Goal: Entertainment & Leisure: Consume media (video, audio)

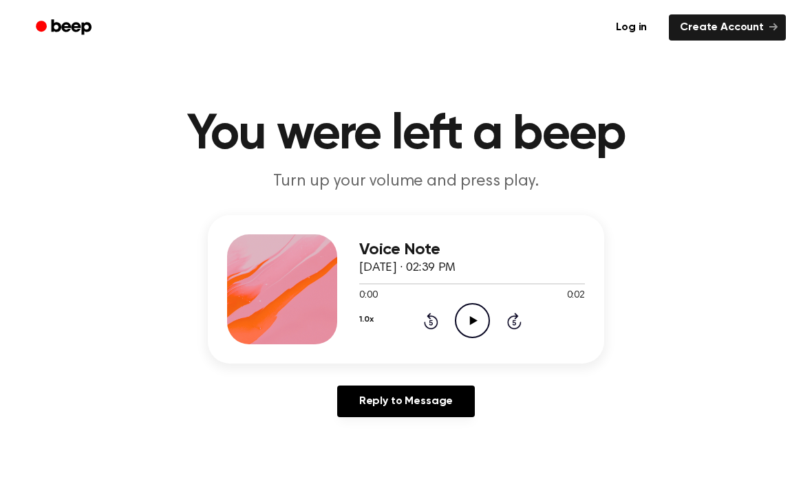
click at [484, 328] on icon "Play Audio" at bounding box center [472, 320] width 35 height 35
click at [477, 324] on icon "Play Audio" at bounding box center [472, 320] width 35 height 35
click at [464, 326] on icon "Play Audio" at bounding box center [472, 320] width 35 height 35
click at [464, 316] on icon "Play Audio" at bounding box center [472, 320] width 35 height 35
click at [473, 322] on icon at bounding box center [473, 320] width 8 height 9
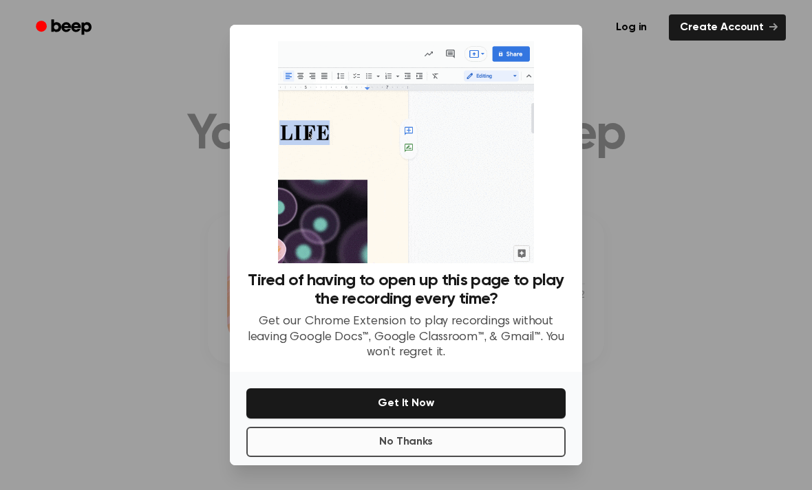
click at [530, 457] on button "No Thanks" at bounding box center [405, 442] width 319 height 30
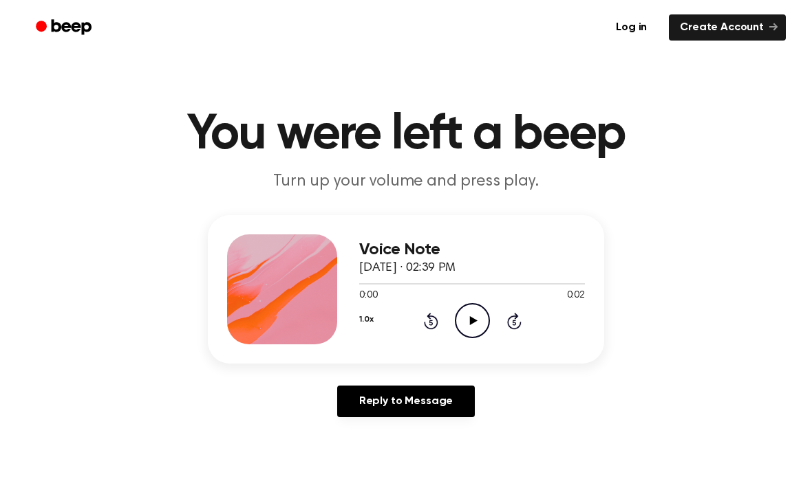
click at [471, 318] on icon at bounding box center [473, 320] width 8 height 9
click at [464, 322] on icon "Play Audio" at bounding box center [472, 320] width 35 height 35
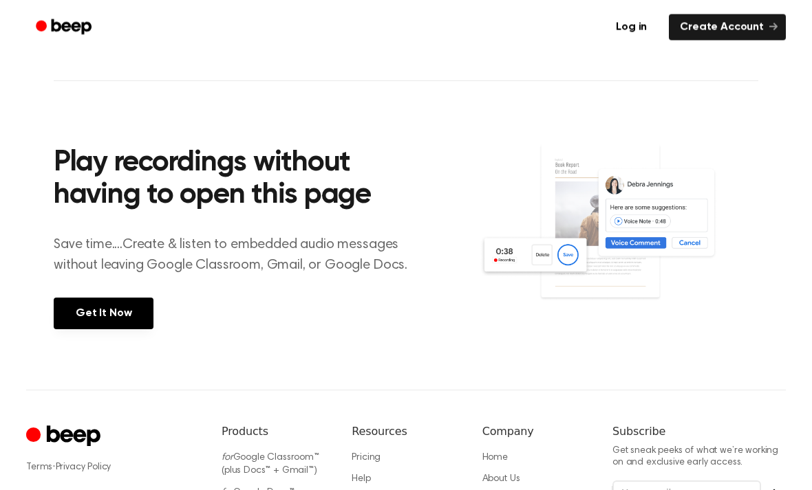
scroll to position [480, 0]
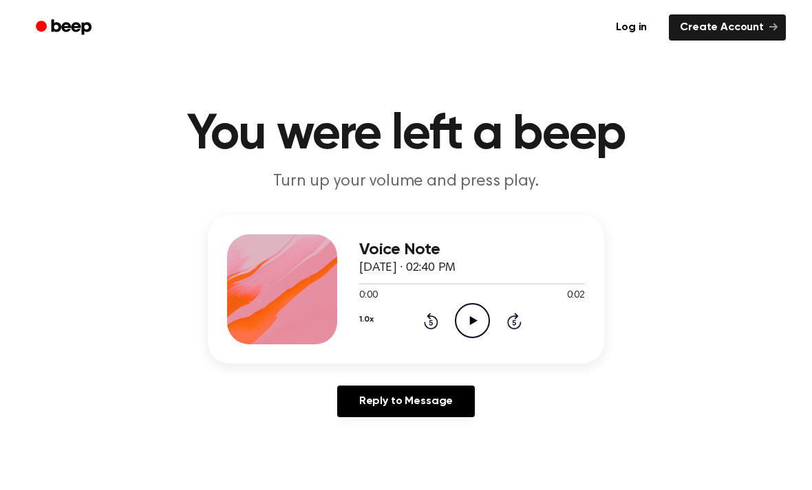
click at [484, 318] on icon "Play Audio" at bounding box center [472, 320] width 35 height 35
click at [464, 327] on icon "Play Audio" at bounding box center [472, 320] width 35 height 35
click at [466, 324] on icon "Play Audio" at bounding box center [472, 320] width 35 height 35
click at [462, 315] on icon "Play Audio" at bounding box center [472, 320] width 35 height 35
click at [471, 316] on icon "Play Audio" at bounding box center [472, 320] width 35 height 35
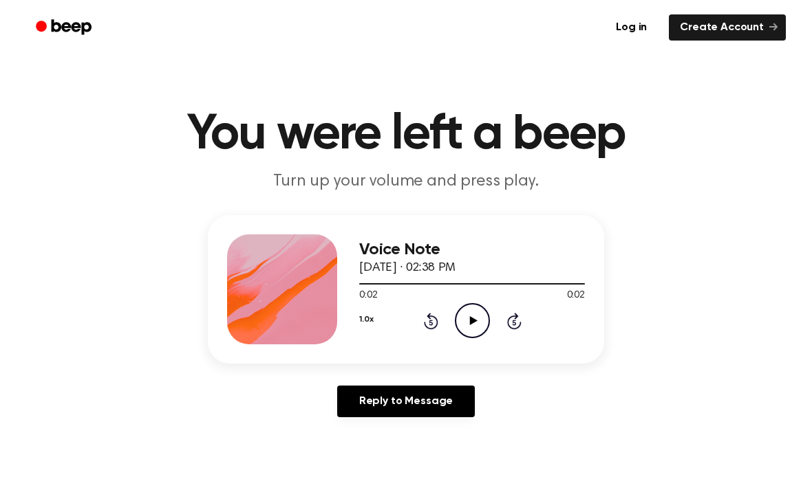
click at [464, 321] on icon "Play Audio" at bounding box center [472, 320] width 35 height 35
click at [473, 319] on icon at bounding box center [473, 320] width 8 height 9
click at [464, 329] on icon "Play Audio" at bounding box center [472, 320] width 35 height 35
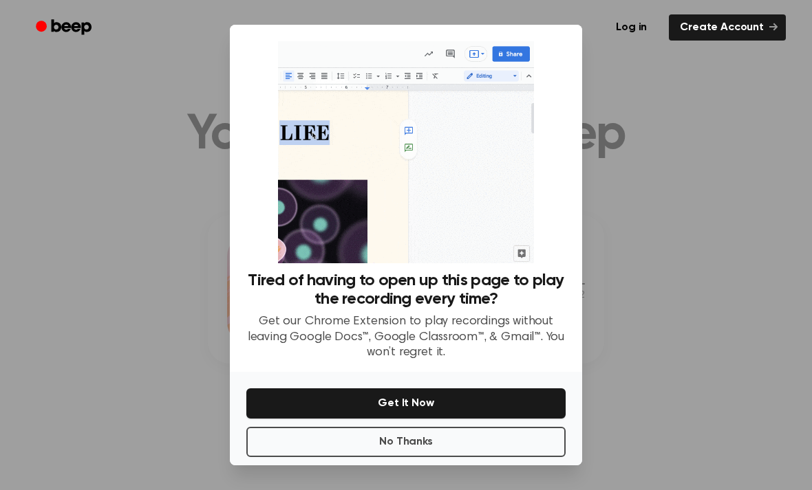
click at [679, 270] on div at bounding box center [406, 245] width 812 height 490
click at [464, 457] on button "No Thanks" at bounding box center [405, 442] width 319 height 30
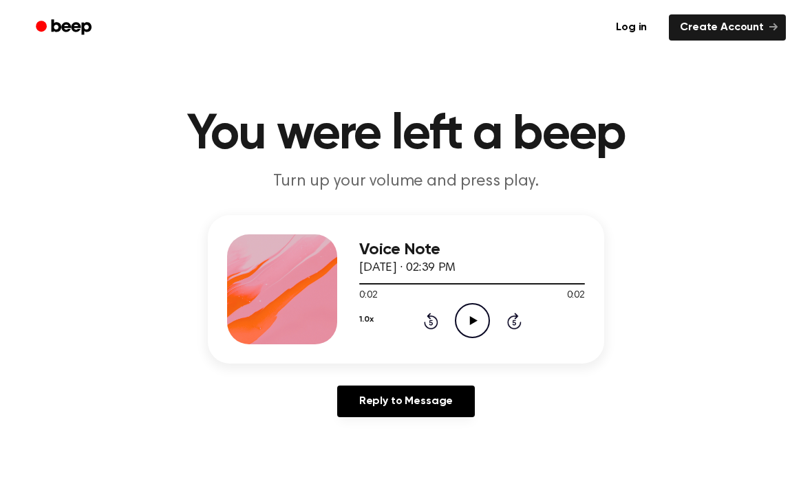
click at [466, 322] on icon "Play Audio" at bounding box center [472, 320] width 35 height 35
click at [462, 322] on icon "Play Audio" at bounding box center [472, 320] width 35 height 35
click at [465, 306] on circle at bounding box center [472, 321] width 34 height 34
click at [470, 314] on icon "Play Audio" at bounding box center [472, 320] width 35 height 35
click at [473, 315] on icon "Play Audio" at bounding box center [472, 320] width 35 height 35
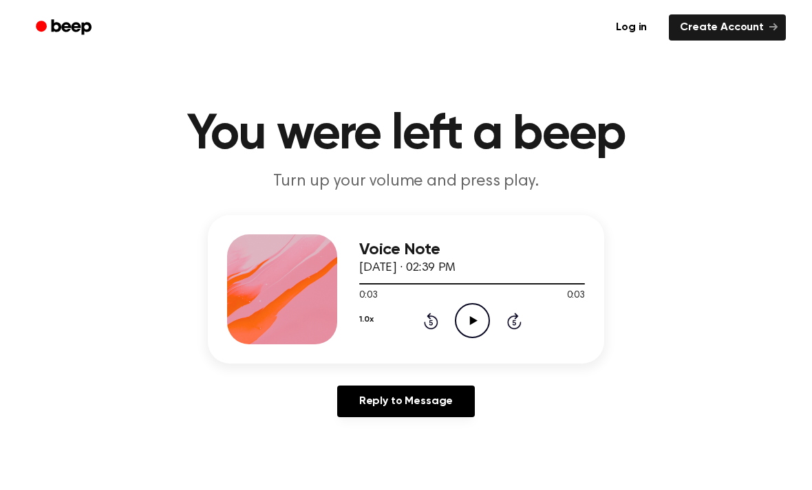
click at [457, 318] on icon "Play Audio" at bounding box center [472, 320] width 35 height 35
click at [468, 312] on icon "Play Audio" at bounding box center [472, 320] width 35 height 35
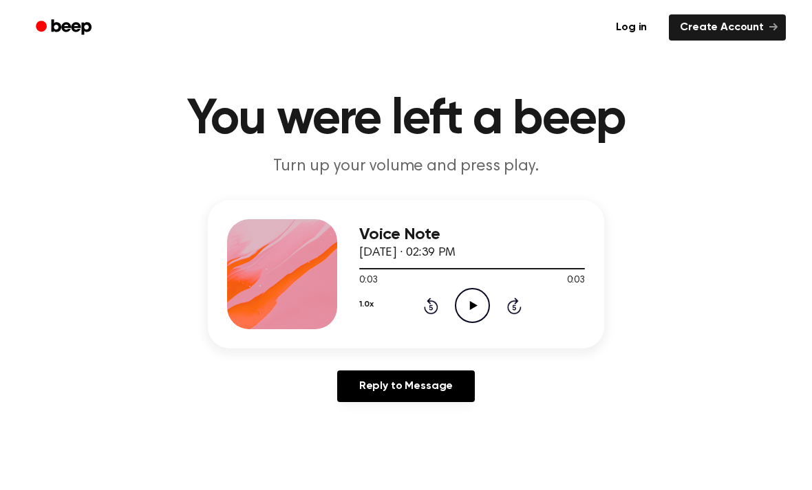
scroll to position [23, 0]
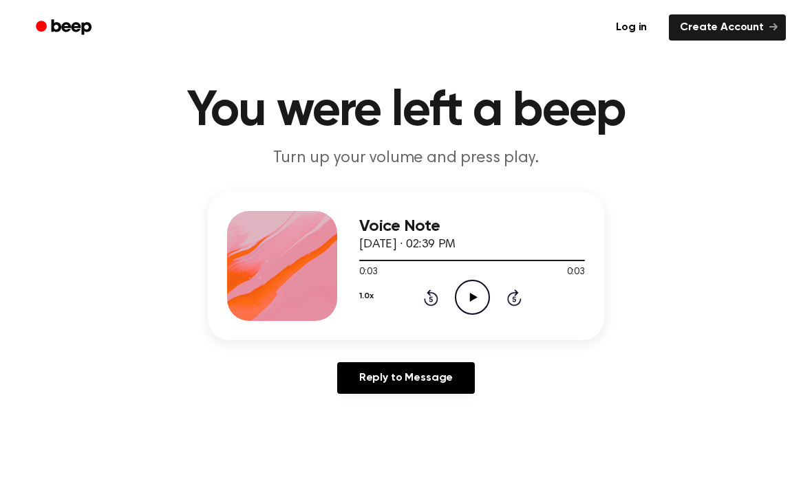
click at [459, 289] on icon "Play Audio" at bounding box center [472, 297] width 35 height 35
click at [459, 288] on icon "Pause Audio" at bounding box center [472, 297] width 35 height 35
click at [481, 304] on icon "Play Audio" at bounding box center [472, 297] width 35 height 35
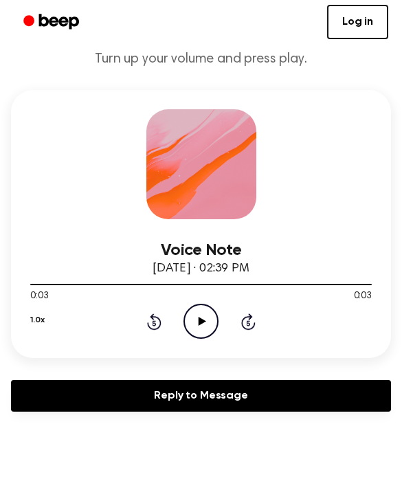
scroll to position [0, 0]
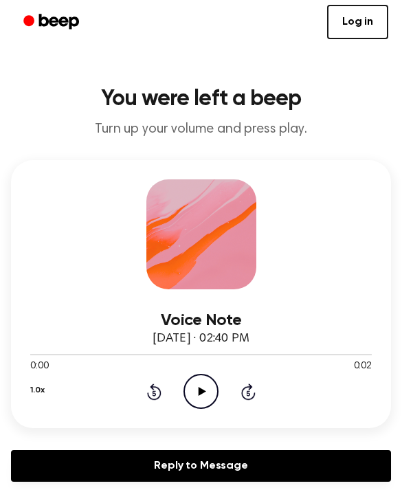
click at [210, 389] on icon "Play Audio" at bounding box center [201, 391] width 35 height 35
click at [202, 388] on icon "Play Audio" at bounding box center [201, 391] width 35 height 35
click at [201, 393] on icon at bounding box center [203, 391] width 8 height 9
click at [200, 389] on icon at bounding box center [203, 391] width 8 height 9
click at [197, 392] on icon "Play Audio" at bounding box center [201, 391] width 35 height 35
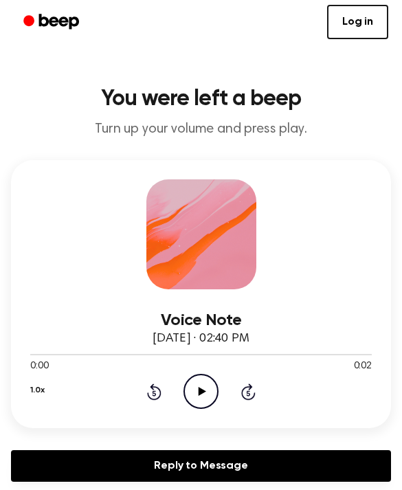
click at [196, 388] on icon "Play Audio" at bounding box center [201, 391] width 35 height 35
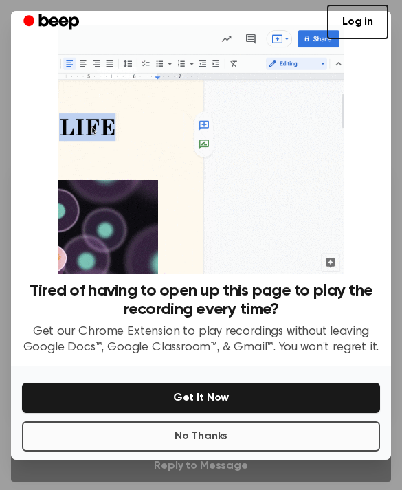
click at [292, 443] on button "No Thanks" at bounding box center [201, 437] width 358 height 30
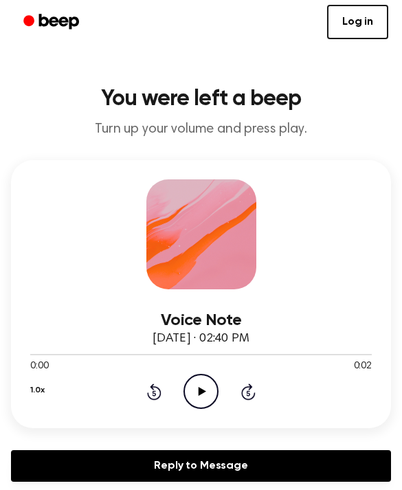
click at [207, 392] on icon "Play Audio" at bounding box center [201, 391] width 35 height 35
click at [197, 389] on icon "Play Audio" at bounding box center [201, 391] width 35 height 35
click at [197, 387] on icon "Play Audio" at bounding box center [201, 391] width 35 height 35
click at [199, 391] on icon at bounding box center [203, 391] width 8 height 9
click at [197, 385] on icon "Play Audio" at bounding box center [201, 391] width 35 height 35
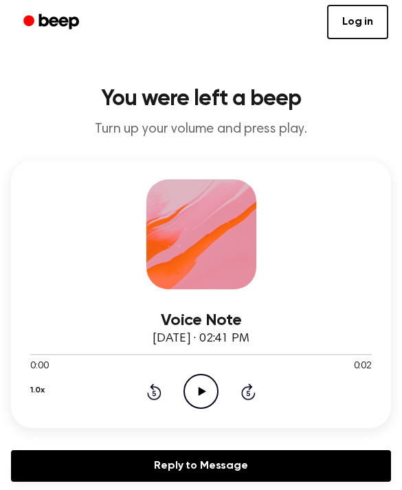
click at [195, 391] on icon "Play Audio" at bounding box center [201, 391] width 35 height 35
click at [201, 387] on icon "Play Audio" at bounding box center [201, 391] width 35 height 35
click at [195, 386] on icon "Play Audio" at bounding box center [201, 391] width 35 height 35
click at [208, 387] on icon "Play Audio" at bounding box center [201, 391] width 35 height 35
click at [191, 385] on icon "Play Audio" at bounding box center [201, 391] width 35 height 35
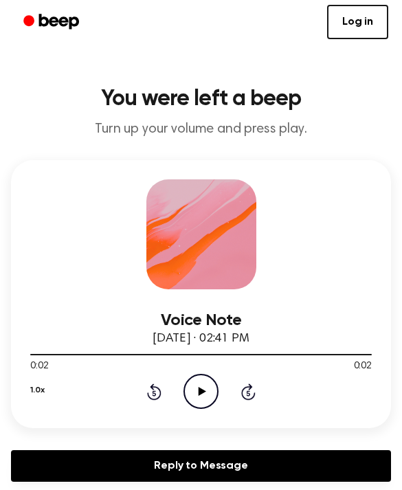
click at [202, 392] on icon at bounding box center [203, 391] width 8 height 9
click at [208, 392] on icon "Play Audio" at bounding box center [201, 391] width 35 height 35
click at [199, 392] on icon at bounding box center [203, 391] width 8 height 9
click at [198, 385] on icon "Play Audio" at bounding box center [201, 391] width 35 height 35
click at [197, 386] on icon "Play Audio" at bounding box center [201, 391] width 35 height 35
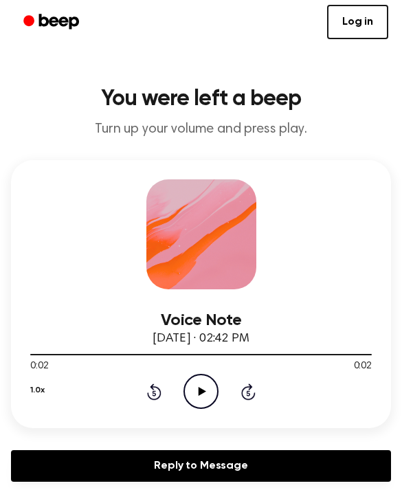
click at [196, 386] on icon "Play Audio" at bounding box center [201, 391] width 35 height 35
click at [198, 390] on icon "Play Audio" at bounding box center [201, 391] width 35 height 35
click at [196, 387] on icon "Play Audio" at bounding box center [201, 391] width 35 height 35
click at [201, 386] on icon "Play Audio" at bounding box center [201, 391] width 35 height 35
click at [197, 385] on icon "Play Audio" at bounding box center [201, 391] width 35 height 35
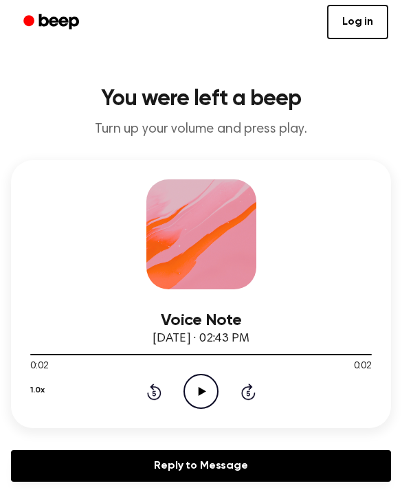
click at [211, 392] on icon "Play Audio" at bounding box center [201, 391] width 35 height 35
click at [197, 389] on icon "Play Audio" at bounding box center [201, 391] width 35 height 35
click at [202, 391] on icon at bounding box center [203, 391] width 8 height 9
click at [211, 390] on icon "Play Audio" at bounding box center [201, 391] width 35 height 35
click at [204, 391] on icon at bounding box center [203, 391] width 8 height 9
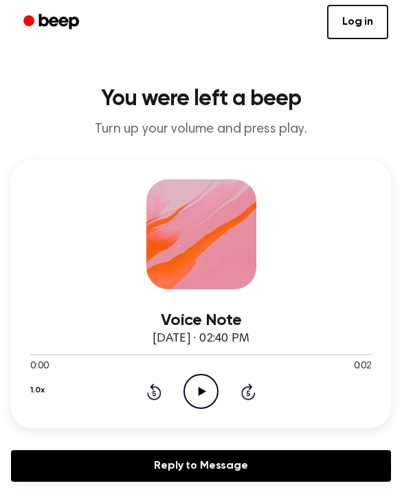
click at [196, 381] on icon "Play Audio" at bounding box center [201, 391] width 35 height 35
click at [202, 387] on icon "Play Audio" at bounding box center [201, 391] width 35 height 35
click at [205, 385] on icon "Play Audio" at bounding box center [201, 391] width 35 height 35
click at [201, 382] on icon "Play Audio" at bounding box center [201, 391] width 35 height 35
click at [204, 390] on icon "Play Audio" at bounding box center [201, 391] width 35 height 35
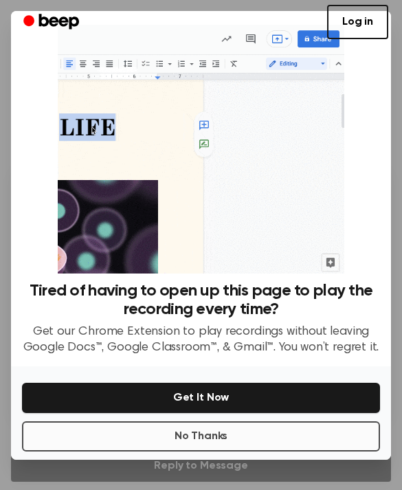
click at [270, 440] on button "No Thanks" at bounding box center [201, 437] width 358 height 30
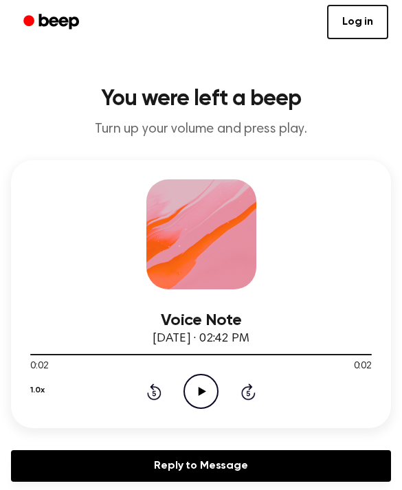
click at [196, 391] on icon "Play Audio" at bounding box center [201, 391] width 35 height 35
click at [199, 384] on icon "Play Audio" at bounding box center [201, 391] width 35 height 35
click at [202, 395] on icon "Play Audio" at bounding box center [201, 391] width 35 height 35
click at [199, 387] on icon "Play Audio" at bounding box center [201, 391] width 35 height 35
click at [196, 390] on icon "Play Audio" at bounding box center [201, 391] width 35 height 35
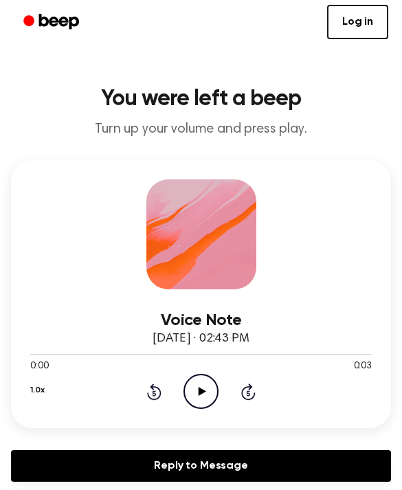
click at [198, 389] on icon "Play Audio" at bounding box center [201, 391] width 35 height 35
